Goal: Task Accomplishment & Management: Complete application form

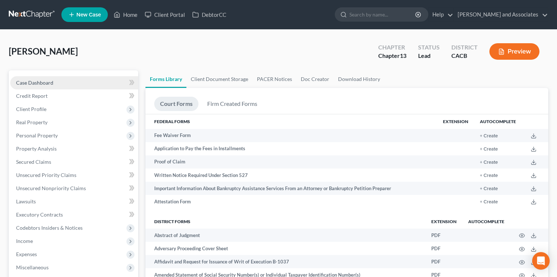
click at [79, 82] on link "Case Dashboard" at bounding box center [74, 82] width 128 height 13
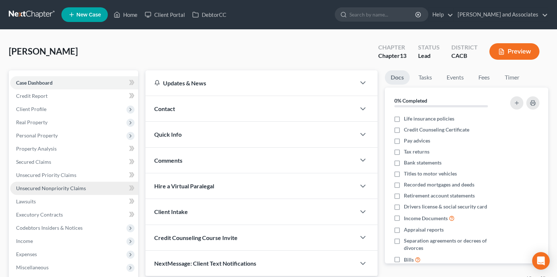
click at [86, 188] on link "Unsecured Nonpriority Claims" at bounding box center [74, 187] width 128 height 13
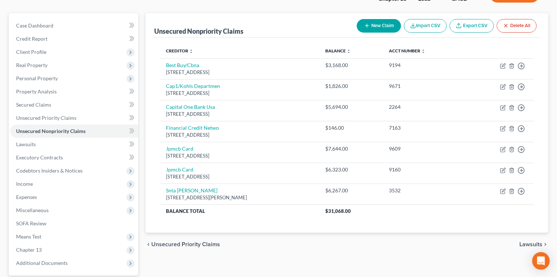
scroll to position [57, 0]
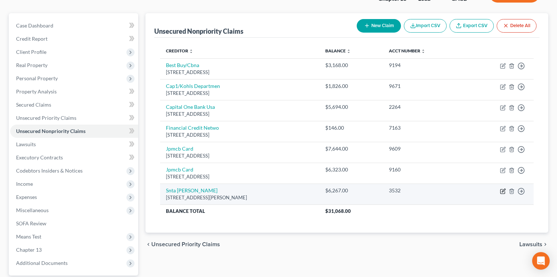
click at [505, 189] on icon "button" at bounding box center [503, 189] width 3 height 3
select select "4"
select select "0"
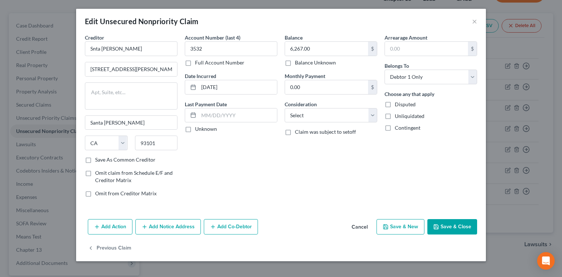
click at [450, 226] on button "Save & Close" at bounding box center [452, 226] width 50 height 15
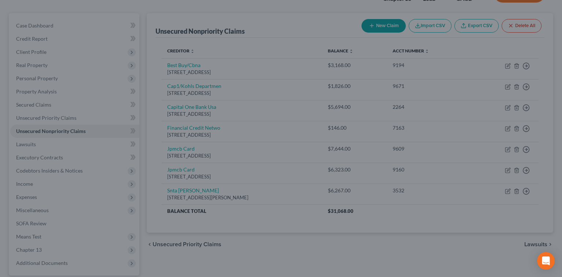
type input "0"
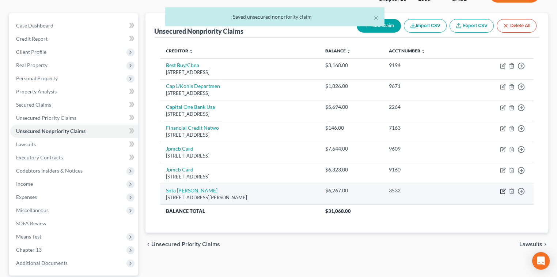
click at [505, 190] on icon "button" at bounding box center [503, 191] width 6 height 6
select select "4"
select select "0"
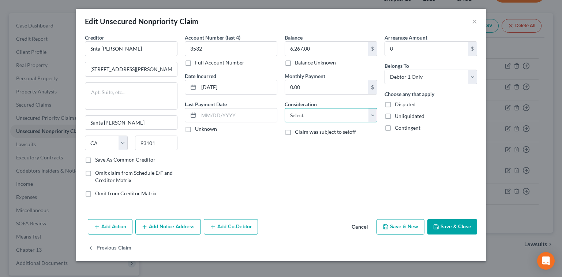
click at [344, 118] on select "Select Cable / Satellite Services Collection Agency Credit Card Debt Debt Couns…" at bounding box center [331, 115] width 93 height 15
select select "5"
click at [285, 108] on select "Select Cable / Satellite Services Collection Agency Credit Card Debt Debt Couns…" at bounding box center [331, 115] width 93 height 15
click at [463, 223] on button "Save & Close" at bounding box center [452, 226] width 50 height 15
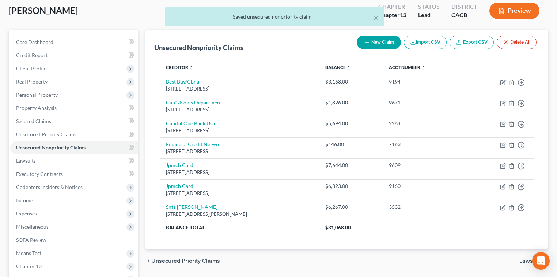
scroll to position [0, 0]
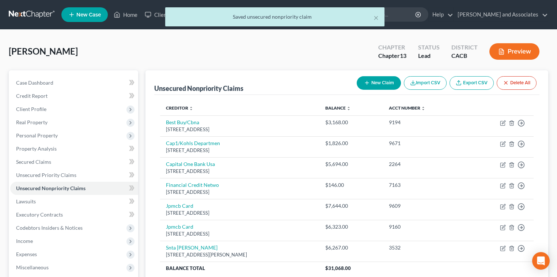
click at [513, 57] on button "Preview" at bounding box center [515, 51] width 50 height 16
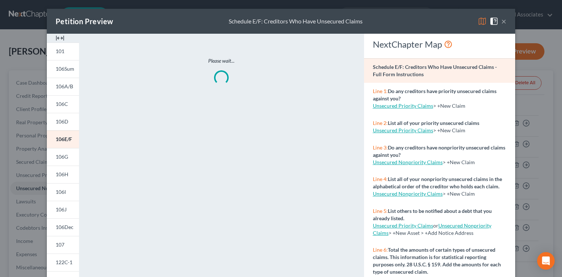
click at [481, 22] on img at bounding box center [482, 21] width 9 height 9
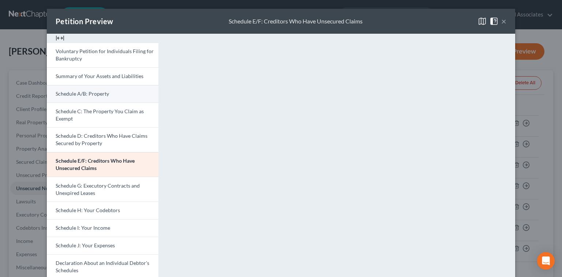
click at [122, 93] on link "Schedule A/B: Property" at bounding box center [103, 94] width 112 height 18
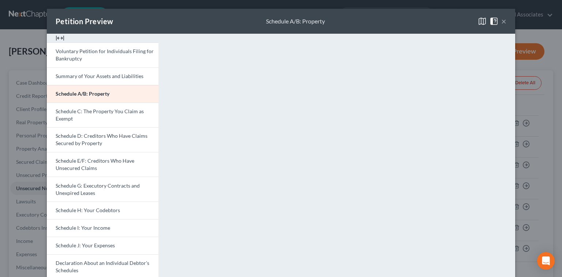
click at [501, 22] on button "×" at bounding box center [503, 21] width 5 height 9
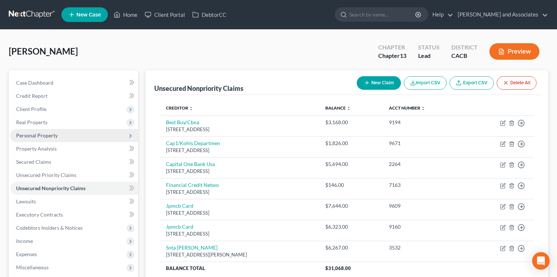
click at [89, 132] on span "Personal Property" at bounding box center [74, 135] width 128 height 13
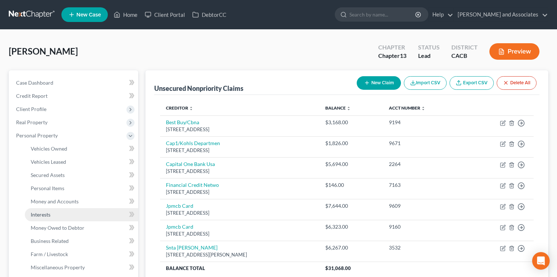
click at [53, 213] on link "Interests" at bounding box center [81, 214] width 113 height 13
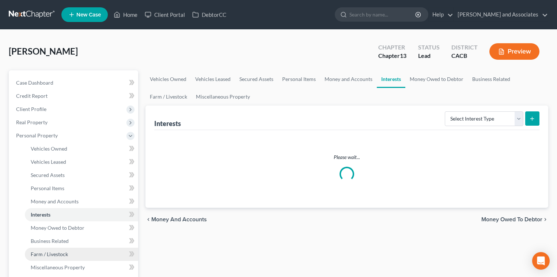
click at [83, 251] on link "Farm / Livestock" at bounding box center [81, 253] width 113 height 13
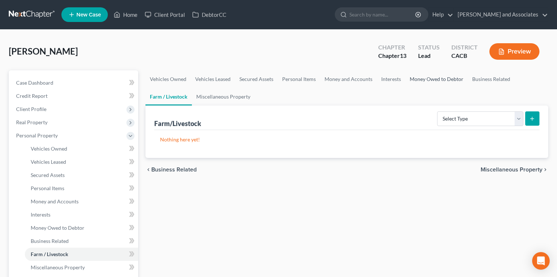
click at [431, 77] on link "Money Owed to Debtor" at bounding box center [437, 79] width 63 height 18
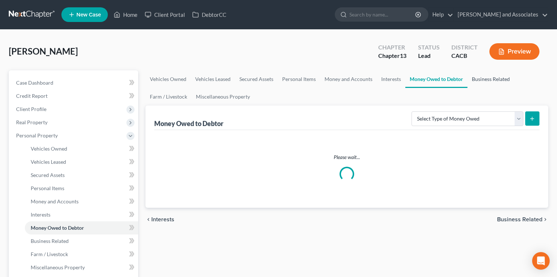
click at [478, 76] on link "Business Related" at bounding box center [491, 79] width 47 height 18
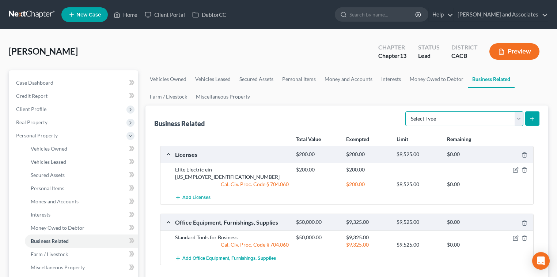
click at [464, 124] on select "Select Type Customer Lists Franchises Inventory Licenses Machinery Office Equip…" at bounding box center [465, 118] width 118 height 15
select select "other_business_related_property_not_listed"
click at [406, 111] on select "Select Type Customer Lists Franchises Inventory Licenses Machinery Office Equip…" at bounding box center [465, 118] width 118 height 15
drag, startPoint x: 243, startPoint y: 231, endPoint x: 202, endPoint y: 230, distance: 41.7
click at [155, 229] on div "Total Value Exempted Limit Remaining Licenses $200.00 $200.00 $9,525.00 $0.00 E…" at bounding box center [346, 206] width 385 height 153
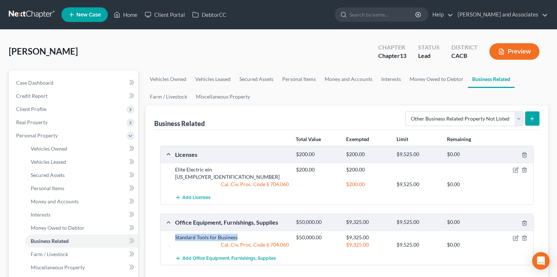
copy div "Standard Tools for Business"
click at [523, 236] on polyline "button" at bounding box center [525, 236] width 4 height 0
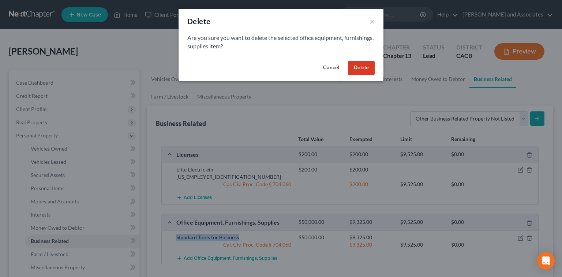
click at [364, 63] on button "Delete" at bounding box center [361, 68] width 27 height 15
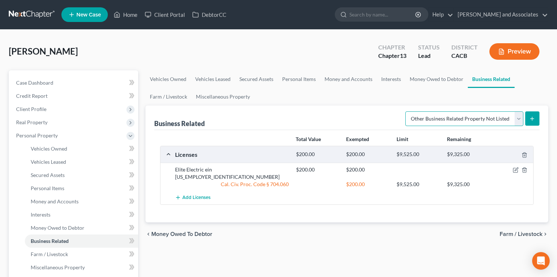
click at [518, 117] on select "Select Type Customer Lists Franchises Inventory Licenses Machinery Office Equip…" at bounding box center [465, 118] width 118 height 15
click at [531, 119] on icon "submit" at bounding box center [533, 119] width 6 height 6
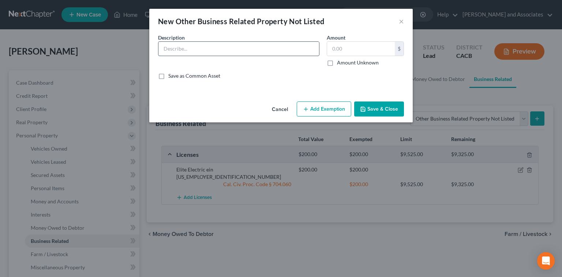
paste input "Standard Tools for Business"
type input "Standard Tools for Business"
click at [361, 46] on input "text" at bounding box center [361, 49] width 68 height 14
type input "50,000"
click at [329, 109] on button "Add Exemption" at bounding box center [324, 108] width 54 height 15
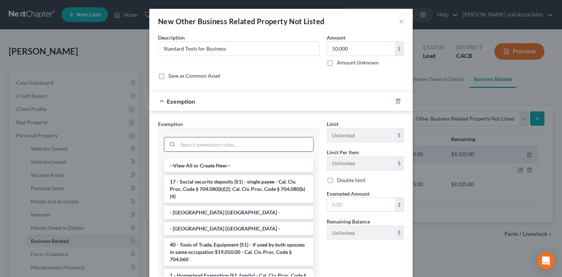
click at [256, 138] on input "search" at bounding box center [245, 144] width 135 height 14
click at [249, 145] on input "search" at bounding box center [245, 144] width 135 height 14
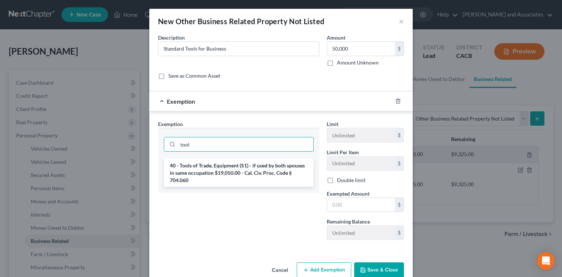
type input "tool"
click at [231, 172] on li "40 - Tools of Trade, Equipment (S1) - if used by both spouses in same occupatio…" at bounding box center [239, 173] width 150 height 28
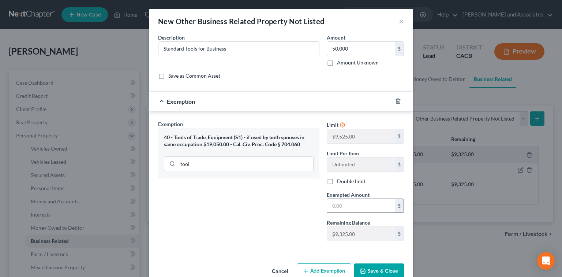
click at [342, 204] on input "text" at bounding box center [361, 206] width 68 height 14
type input "9"
type input "9,325.00"
click at [357, 266] on button "Save & Close" at bounding box center [379, 270] width 50 height 15
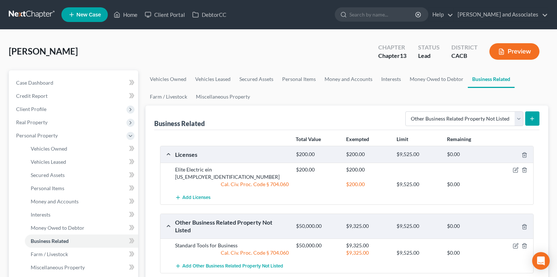
click at [509, 53] on button "Preview" at bounding box center [515, 51] width 50 height 16
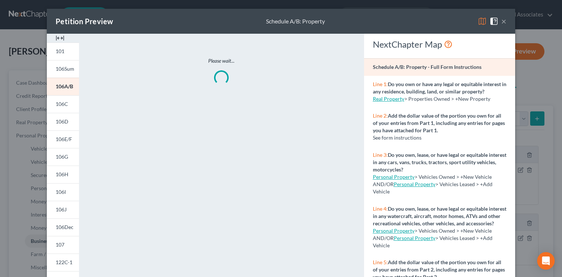
click at [478, 22] on img at bounding box center [482, 21] width 9 height 9
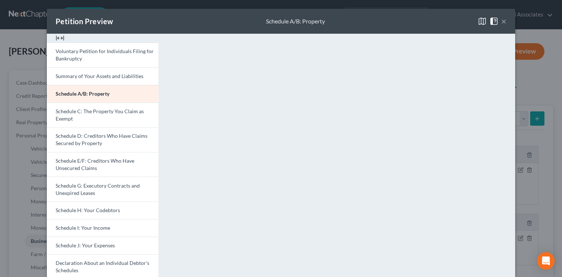
click at [501, 24] on button "×" at bounding box center [503, 21] width 5 height 9
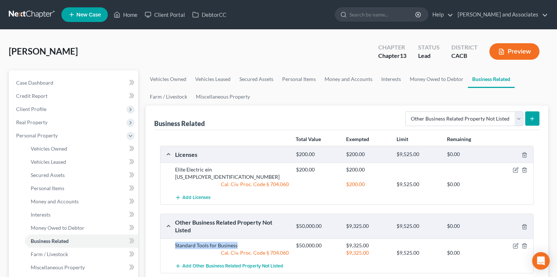
drag, startPoint x: 238, startPoint y: 238, endPoint x: 166, endPoint y: 238, distance: 72.4
click at [166, 238] on div "Standard Tools for Business $50,000.00 $9,325.00 Cal. Civ. Proc. Code § 704.060…" at bounding box center [347, 248] width 373 height 21
copy div "Standard Tools for Business"
click at [524, 242] on icon "button" at bounding box center [525, 245] width 6 height 6
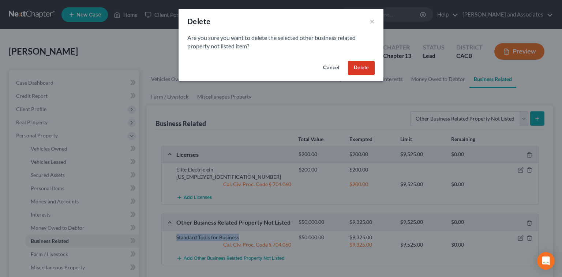
click at [365, 64] on button "Delete" at bounding box center [361, 68] width 27 height 15
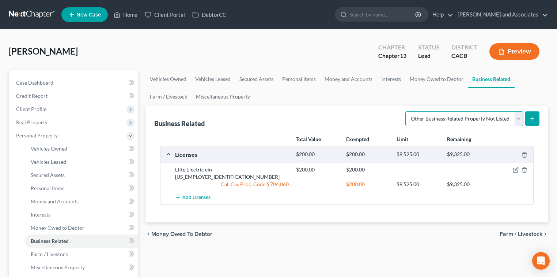
click at [468, 117] on select "Select Type Customer Lists Franchises Inventory Licenses Machinery Office Equip…" at bounding box center [465, 118] width 118 height 15
select select "machinery"
click at [406, 111] on select "Select Type Customer Lists Franchises Inventory Licenses Machinery Office Equip…" at bounding box center [465, 118] width 118 height 15
click at [537, 117] on button "submit" at bounding box center [533, 118] width 14 height 14
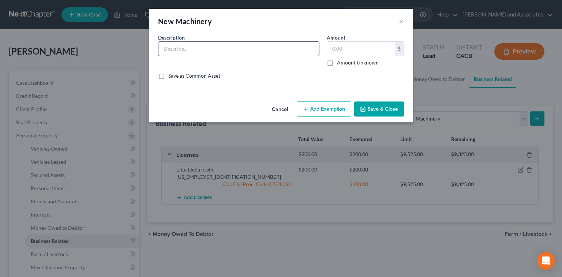
paste input "Standard Tools for Business"
type input "Standard Tools for Business"
click at [353, 50] on input "text" at bounding box center [361, 49] width 68 height 14
type input "50,000"
click at [331, 110] on button "Add Exemption" at bounding box center [324, 108] width 54 height 15
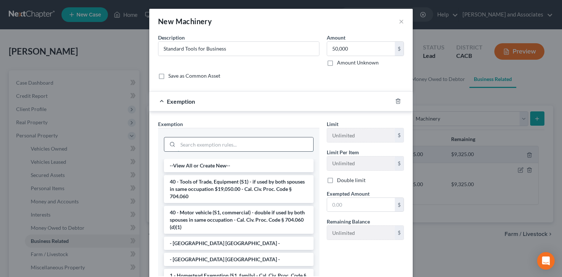
click at [209, 143] on input "search" at bounding box center [245, 144] width 135 height 14
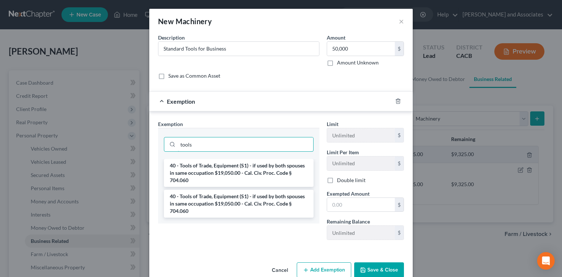
type input "tools"
click at [251, 175] on li "40 - Tools of Trade, Equipment (S1) - if used by both spouses in same occupatio…" at bounding box center [239, 173] width 150 height 28
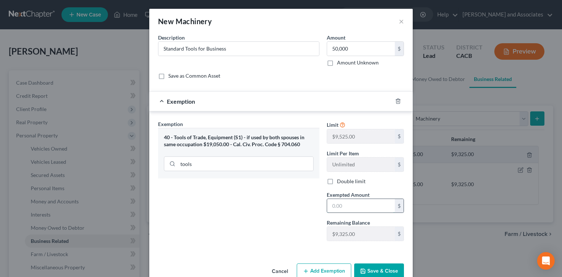
click at [356, 201] on input "text" at bounding box center [361, 206] width 68 height 14
type input "9,525.00"
drag, startPoint x: 362, startPoint y: 207, endPoint x: 259, endPoint y: 212, distance: 103.2
click at [260, 211] on div "Exemption Set must be selected for CA. Exemption * 40 - Tools of Trade, Equipme…" at bounding box center [280, 183] width 253 height 127
type input "9,325.00"
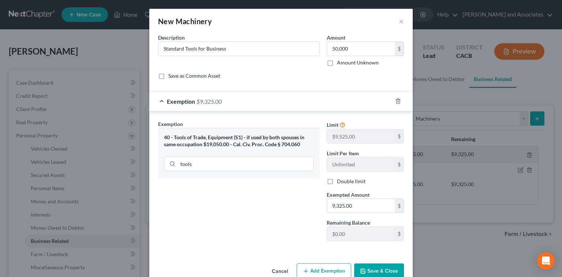
click at [384, 264] on button "Save & Close" at bounding box center [379, 270] width 50 height 15
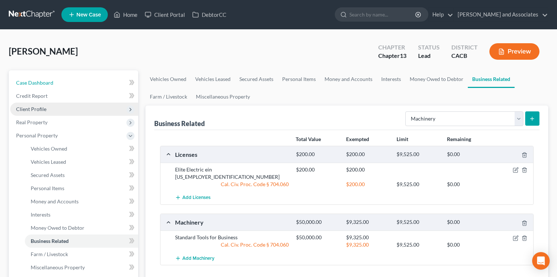
drag, startPoint x: 79, startPoint y: 86, endPoint x: 74, endPoint y: 105, distance: 19.3
click at [79, 86] on link "Case Dashboard" at bounding box center [74, 82] width 128 height 13
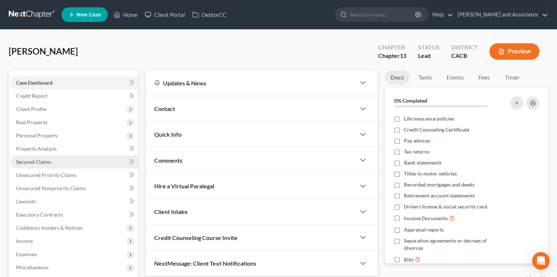
click at [52, 167] on link "Secured Claims" at bounding box center [74, 161] width 128 height 13
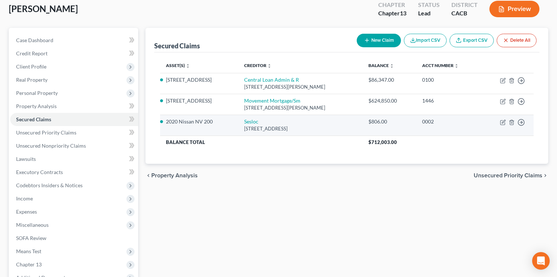
scroll to position [8, 0]
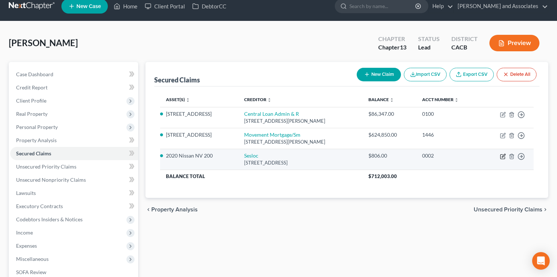
click at [503, 154] on icon "button" at bounding box center [503, 156] width 6 height 6
select select "4"
select select "2"
select select "0"
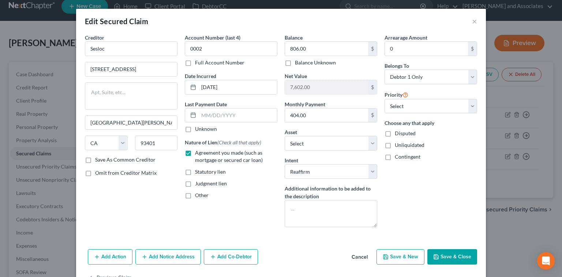
click at [456, 249] on button "Save & Close" at bounding box center [452, 256] width 50 height 15
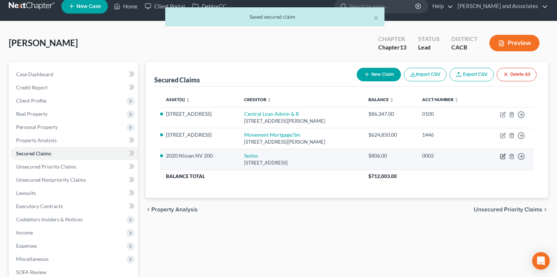
click at [503, 155] on icon "button" at bounding box center [503, 156] width 6 height 6
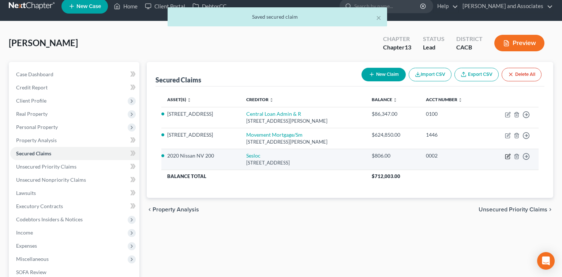
select select "4"
select select "2"
select select "0"
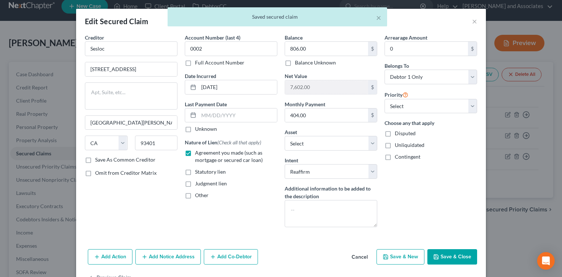
click at [444, 173] on div "Arrearage Amount 0 $ Belongs To * Select Debtor 1 Only Debtor 2 Only Debtor 1 A…" at bounding box center [431, 133] width 100 height 199
click at [441, 255] on button "Save & Close" at bounding box center [452, 256] width 50 height 15
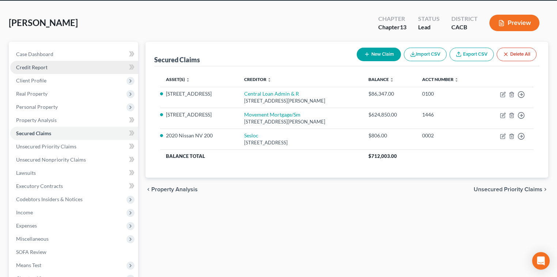
scroll to position [0, 0]
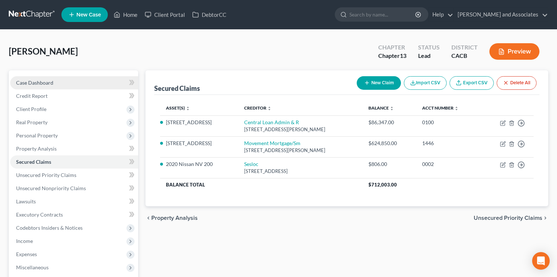
click at [60, 82] on link "Case Dashboard" at bounding box center [74, 82] width 128 height 13
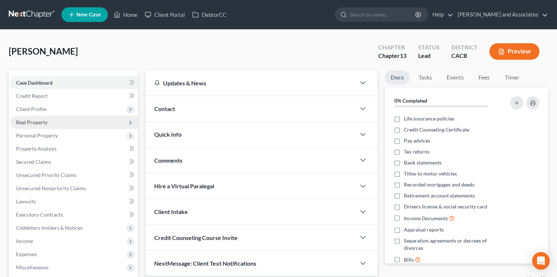
click at [59, 121] on span "Real Property" at bounding box center [74, 122] width 128 height 13
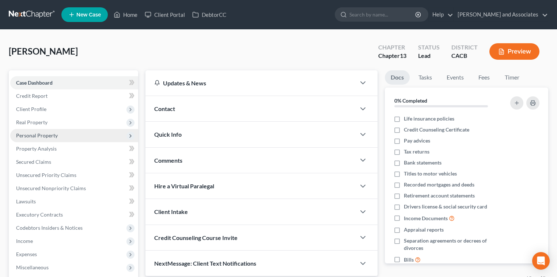
click at [69, 129] on span "Personal Property" at bounding box center [74, 135] width 128 height 13
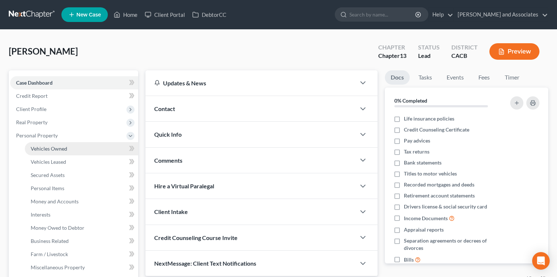
click at [59, 148] on span "Vehicles Owned" at bounding box center [49, 148] width 37 height 6
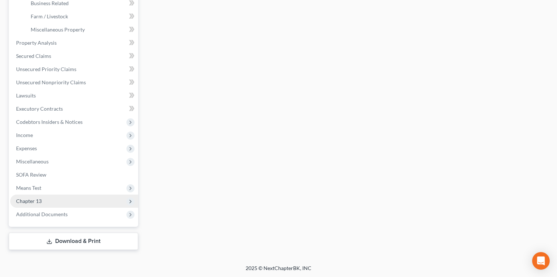
click at [55, 194] on span "Chapter 13" at bounding box center [74, 200] width 128 height 13
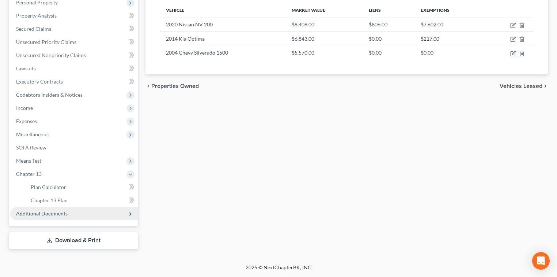
scroll to position [132, 0]
drag, startPoint x: 68, startPoint y: 198, endPoint x: 339, endPoint y: 224, distance: 271.9
click at [68, 198] on link "Chapter 13 Plan" at bounding box center [81, 200] width 113 height 13
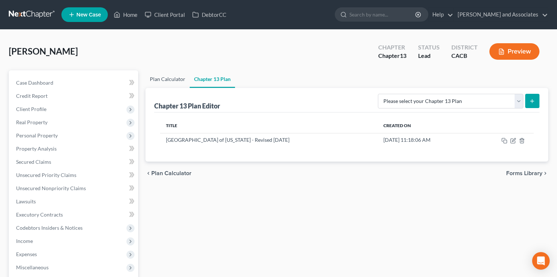
click at [165, 80] on link "Plan Calculator" at bounding box center [168, 79] width 44 height 18
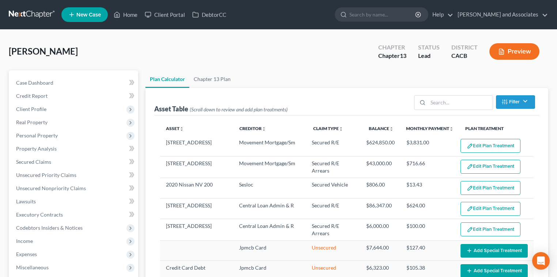
select select "59"
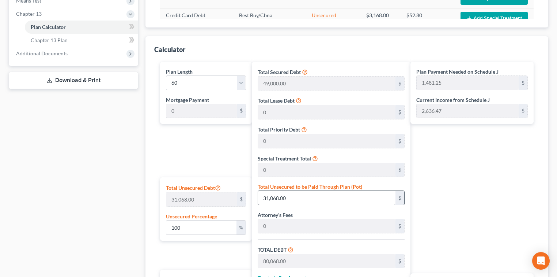
click at [254, 198] on div "Total Secured Debt 49,000.00 $ Total Lease Debt 0 $ Total Priority Debt 0 $ Spe…" at bounding box center [331, 210] width 159 height 297
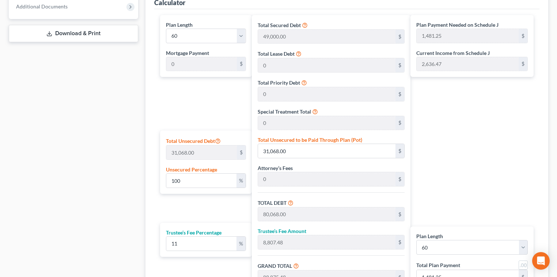
scroll to position [341, 0]
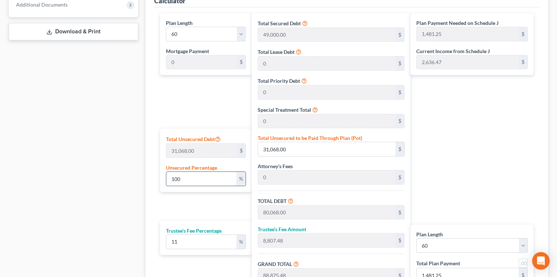
click at [215, 180] on input "100" at bounding box center [201, 179] width 70 height 14
type input "10"
type input "3,106.80"
type input "52,106.80"
type input "5,731.74"
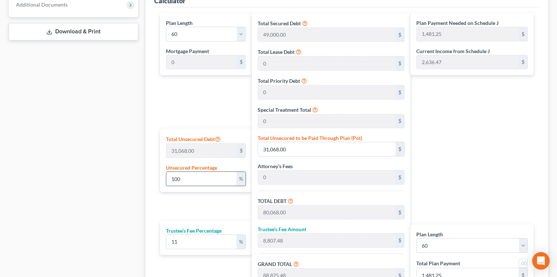
type input "57,838.54"
type input "963.97"
type input "1"
type input "310.68"
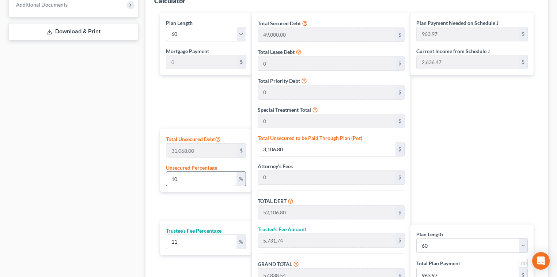
type input "49,310.68"
type input "5,424.17"
type input "54,734.85"
type input "912.24"
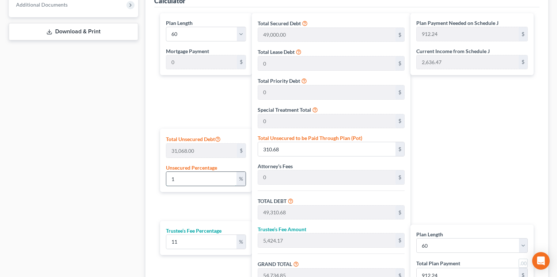
type input "49,000.00"
type input "5,390.00"
type input "54,390.00"
type input "906.50"
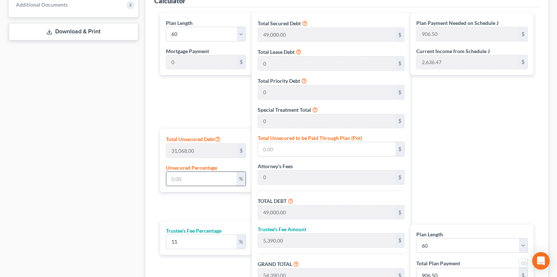
type input "4"
type input "1,242.72"
type input "50,242.72"
type input "5,526.69"
type input "55,769.41"
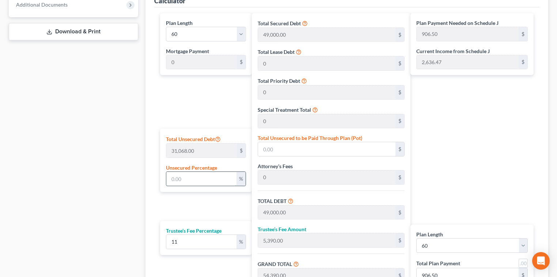
type input "929.49"
type input "40"
type input "12,427.20"
type input "61,427.20"
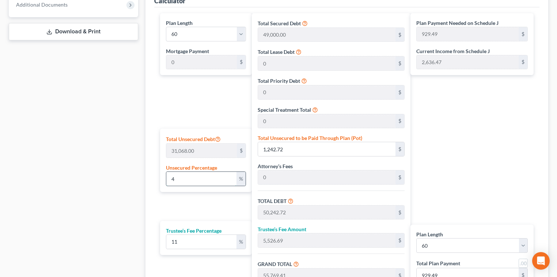
type input "6,756.99"
type input "68,184.19"
type input "1,136.40"
click at [183, 174] on input "40" at bounding box center [201, 179] width 70 height 14
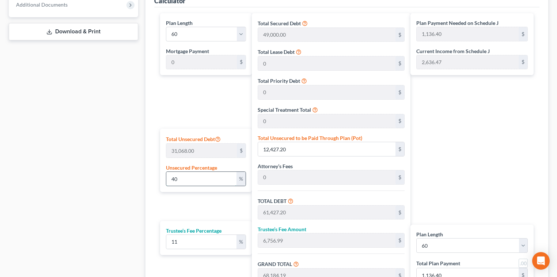
type input "4"
type input "1,242.72"
type input "50,242.72"
type input "5,526.69"
type input "55,769.41"
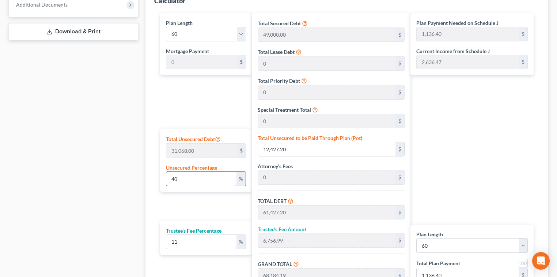
type input "929.49"
type input "49,000.00"
type input "5,390.00"
type input "54,390.00"
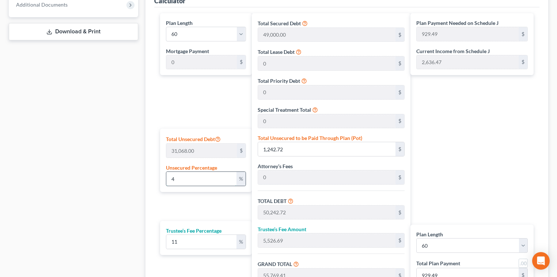
type input "906.50"
type input "2"
type input "621.36"
type input "49,621.36"
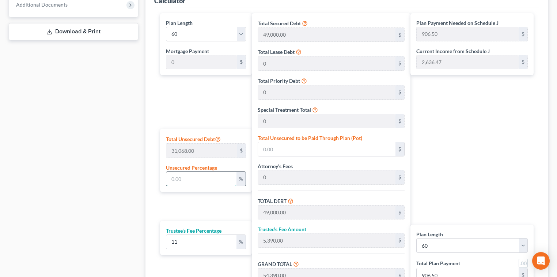
type input "5,458.34"
type input "55,079.70"
type input "917.99"
drag, startPoint x: 179, startPoint y: 174, endPoint x: 149, endPoint y: 170, distance: 30.2
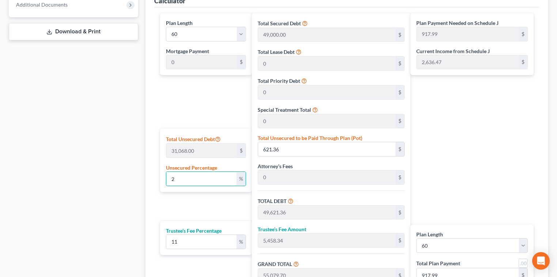
click at [149, 170] on div "Calculator Plan Length 1 2 3 4 5 6 7 8 9 10 11 12 13 14 15 16 17 18 19 20 21 22…" at bounding box center [347, 153] width 403 height 331
type input "49,000.00"
type input "5,390.00"
type input "54,390.00"
type input "906.50"
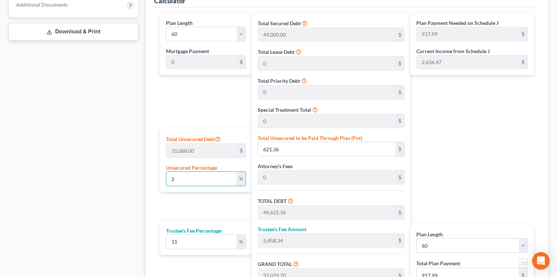
type input "906.50"
type input "1"
type input "310.68"
type input "49,310.68"
type input "5,424.17"
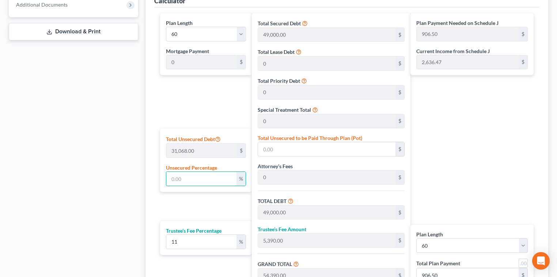
type input "54,734.85"
type input "912.24"
type input "10"
type input "3,106.80"
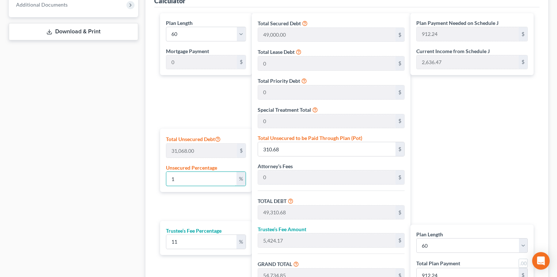
type input "52,106.80"
type input "5,731.74"
type input "57,838.54"
type input "963.97"
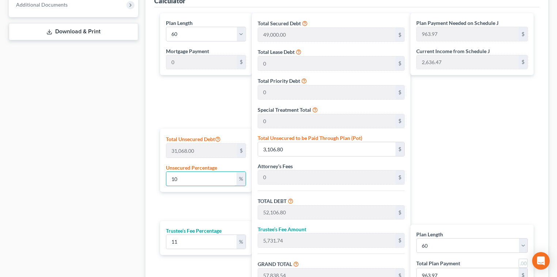
type input "100"
type input "31,068.00"
type input "80,068.00"
type input "8,807.48"
type input "88,875.48"
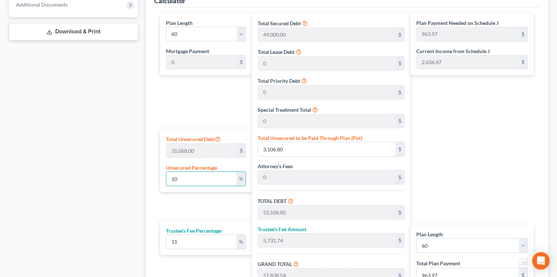
type input "1,481.25"
click at [518, 142] on div "Plan Payment Needed on Schedule J 1,481.25 $ Current Income from Schedule J 2,6…" at bounding box center [474, 161] width 127 height 297
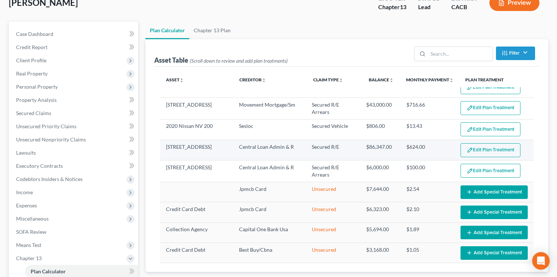
scroll to position [0, 0]
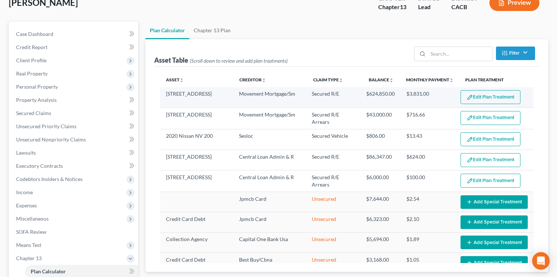
click at [505, 95] on button "Edit Plan Treatment" at bounding box center [491, 97] width 60 height 14
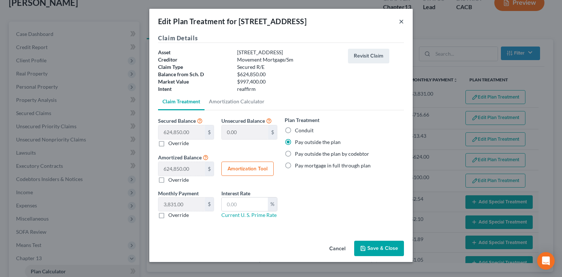
click at [399, 21] on button "×" at bounding box center [401, 21] width 5 height 9
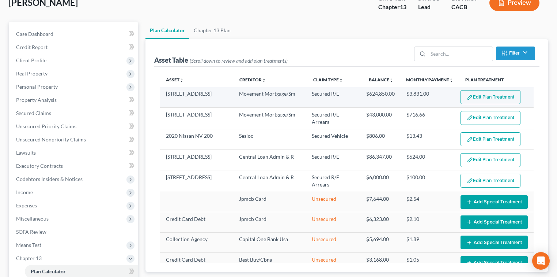
click at [467, 96] on img "button" at bounding box center [470, 97] width 6 height 6
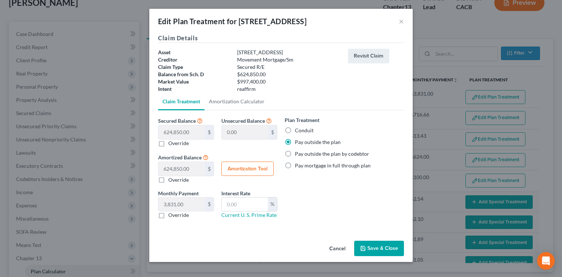
click at [367, 247] on button "Save & Close" at bounding box center [379, 247] width 50 height 15
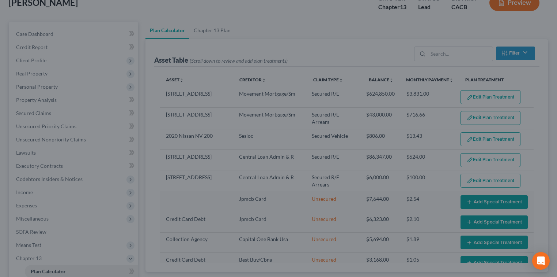
select select "59"
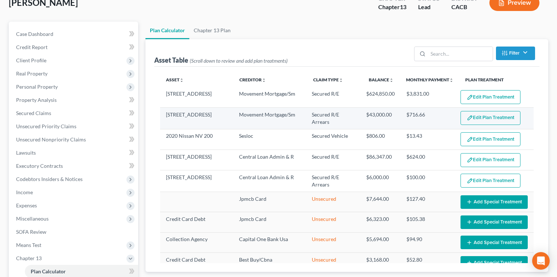
click at [470, 116] on button "Edit Plan Treatment" at bounding box center [491, 118] width 60 height 14
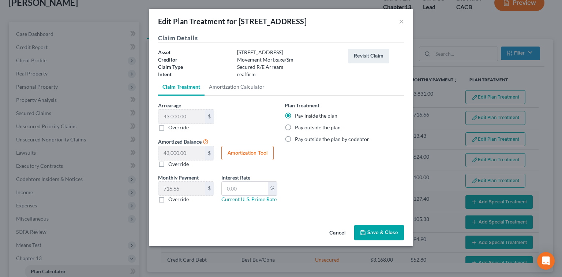
click at [366, 233] on icon "button" at bounding box center [363, 232] width 6 height 6
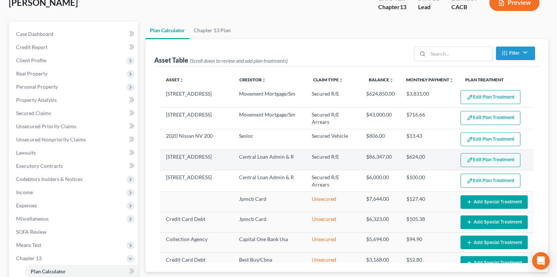
select select "59"
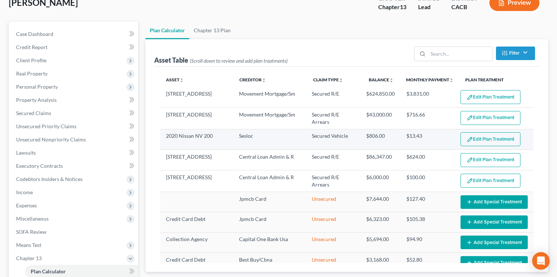
click at [504, 141] on button "Edit Plan Treatment" at bounding box center [491, 139] width 60 height 14
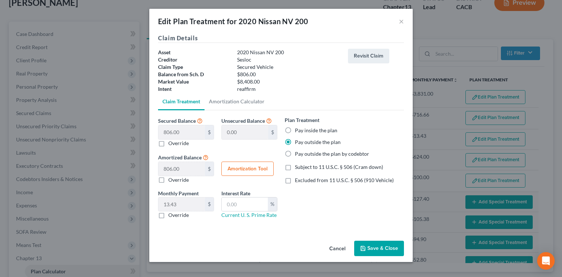
click at [404, 21] on div "Edit Plan Treatment for 2020 Nissan NV 200 ×" at bounding box center [280, 21] width 263 height 25
click at [400, 22] on button "×" at bounding box center [401, 21] width 5 height 9
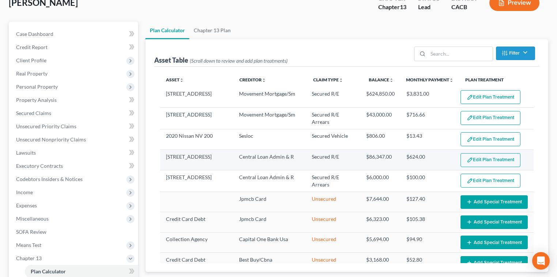
click at [483, 157] on button "Edit Plan Treatment" at bounding box center [491, 160] width 60 height 14
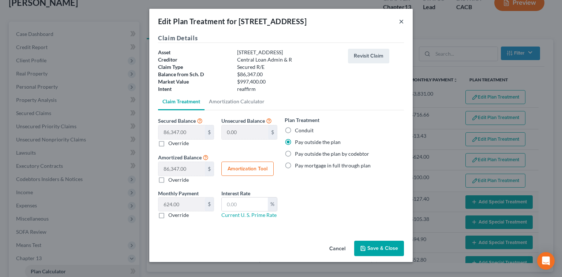
click at [402, 22] on button "×" at bounding box center [401, 21] width 5 height 9
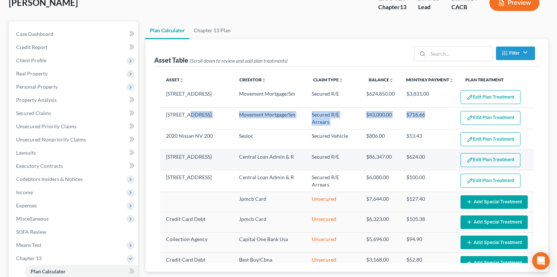
drag, startPoint x: 435, startPoint y: 113, endPoint x: 388, endPoint y: 156, distance: 63.7
click at [188, 115] on tr "2275 Glacier Ln Movement Mortgage/Sm Secured R/E Arrears $43,000.00 $716.66 Edi…" at bounding box center [347, 118] width 374 height 21
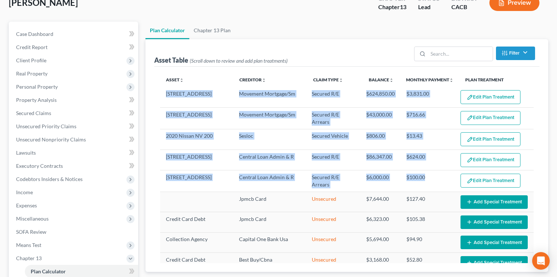
drag, startPoint x: 425, startPoint y: 173, endPoint x: 149, endPoint y: 193, distance: 276.5
click at [149, 193] on div "Asset Table (Scroll down to review and add plan treatments) Filter Claim Type F…" at bounding box center [347, 155] width 403 height 232
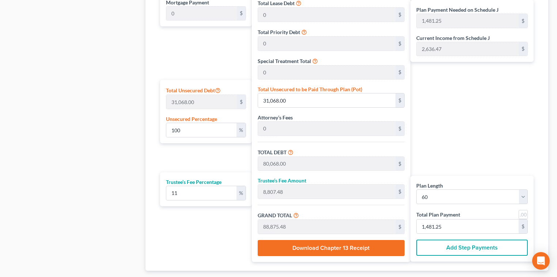
scroll to position [341, 0]
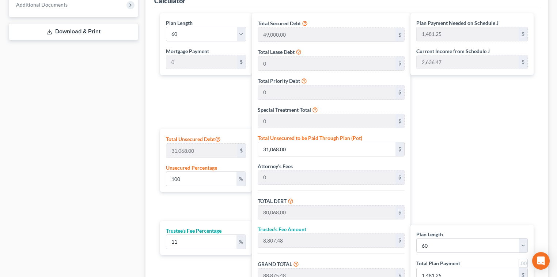
click at [365, 29] on div "Plan Length 1 2 3 4 5 6 7 8 9 10 11 12 13 14 15 16 17 18 19 20 21 22 23 24 25 2…" at bounding box center [347, 161] width 381 height 297
click at [401, 31] on div "Plan Length 1 2 3 4 5 6 7 8 9 10 11 12 13 14 15 16 17 18 19 20 21 22 23 24 25 2…" at bounding box center [347, 161] width 381 height 297
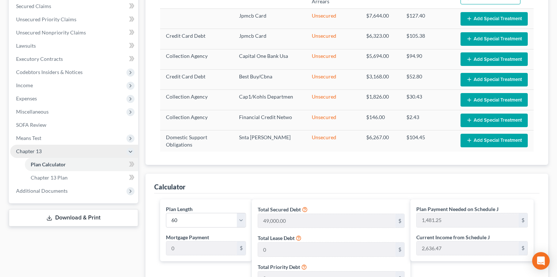
scroll to position [146, 0]
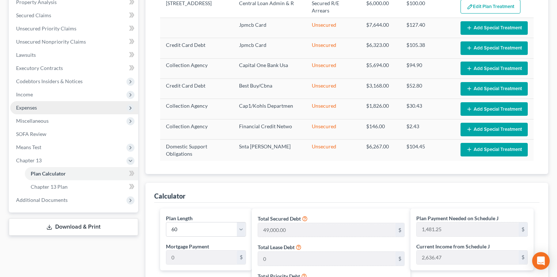
click at [75, 107] on span "Expenses" at bounding box center [74, 107] width 128 height 13
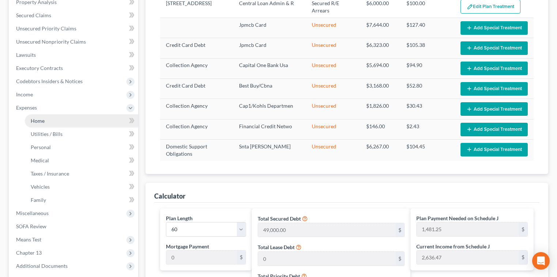
click at [69, 117] on link "Home" at bounding box center [81, 120] width 113 height 13
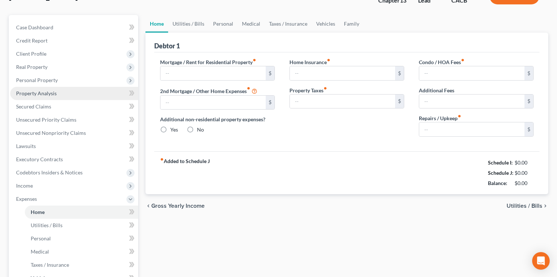
type input "3,863.00"
type input "700.00"
radio input "true"
type input "200.00"
type input "0.00"
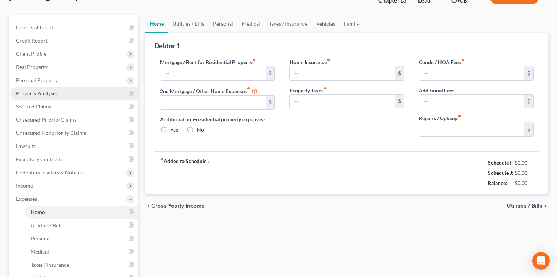
type input "0.00"
type input "80.00"
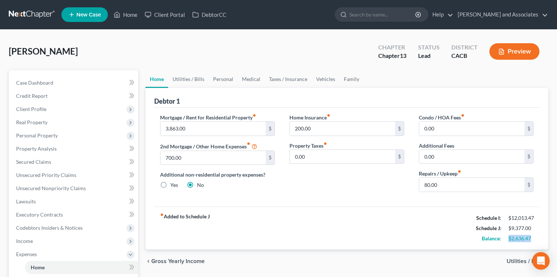
drag, startPoint x: 533, startPoint y: 237, endPoint x: 501, endPoint y: 238, distance: 32.2
click at [501, 238] on div "Balance: $2,636.47" at bounding box center [505, 238] width 65 height 10
click at [373, 257] on div "chevron_left Gross Yearly Income Utilities / Bills chevron_right" at bounding box center [347, 260] width 403 height 23
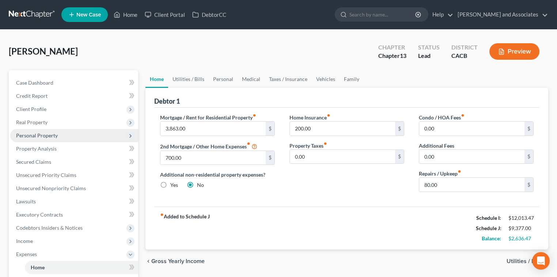
click at [68, 134] on span "Personal Property" at bounding box center [74, 135] width 128 height 13
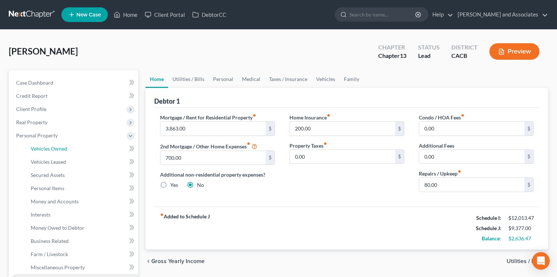
click at [69, 143] on link "Vehicles Owned" at bounding box center [81, 148] width 113 height 13
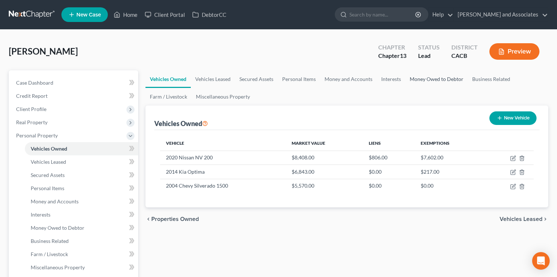
click at [417, 83] on link "Money Owed to Debtor" at bounding box center [437, 79] width 63 height 18
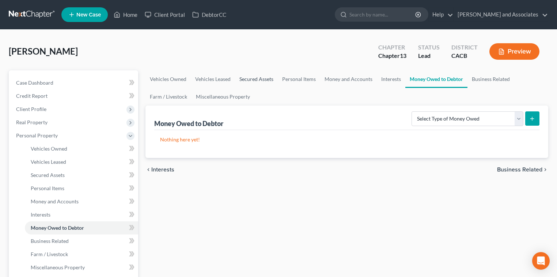
click at [274, 71] on link "Secured Assets" at bounding box center [256, 79] width 43 height 18
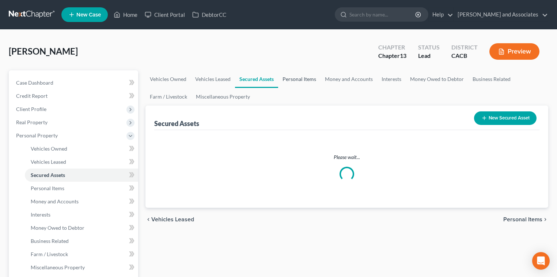
click at [311, 78] on link "Personal Items" at bounding box center [299, 79] width 42 height 18
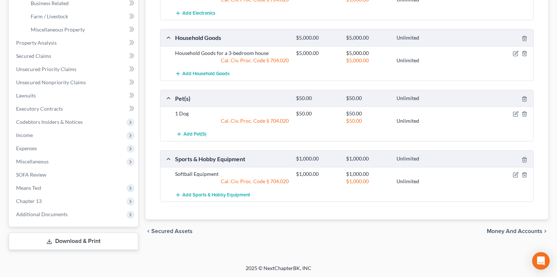
scroll to position [42, 0]
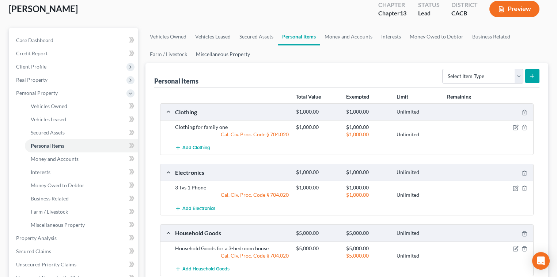
click at [222, 55] on link "Miscellaneous Property" at bounding box center [223, 54] width 63 height 18
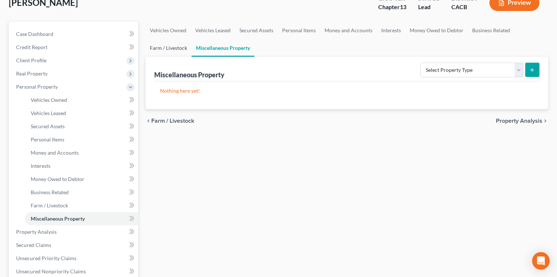
click at [184, 45] on link "Farm / Livestock" at bounding box center [169, 48] width 46 height 18
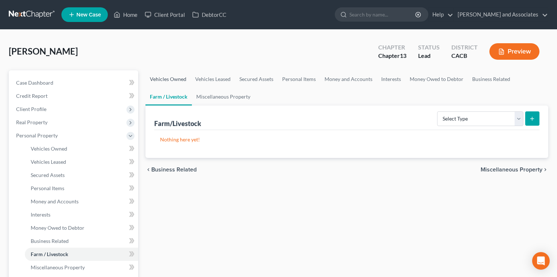
click at [171, 79] on link "Vehicles Owned" at bounding box center [168, 79] width 45 height 18
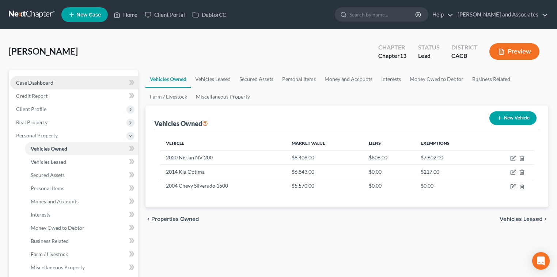
click at [47, 83] on span "Case Dashboard" at bounding box center [34, 82] width 37 height 6
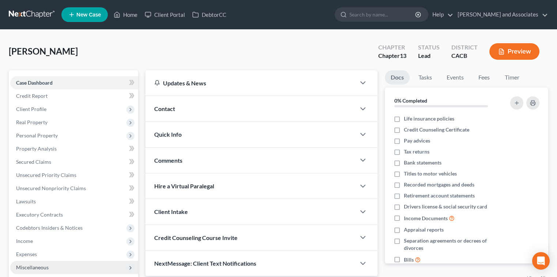
drag, startPoint x: 43, startPoint y: 16, endPoint x: 120, endPoint y: 269, distance: 264.2
click at [43, 16] on link at bounding box center [32, 14] width 47 height 13
